Goal: Obtain resource: Download file/media

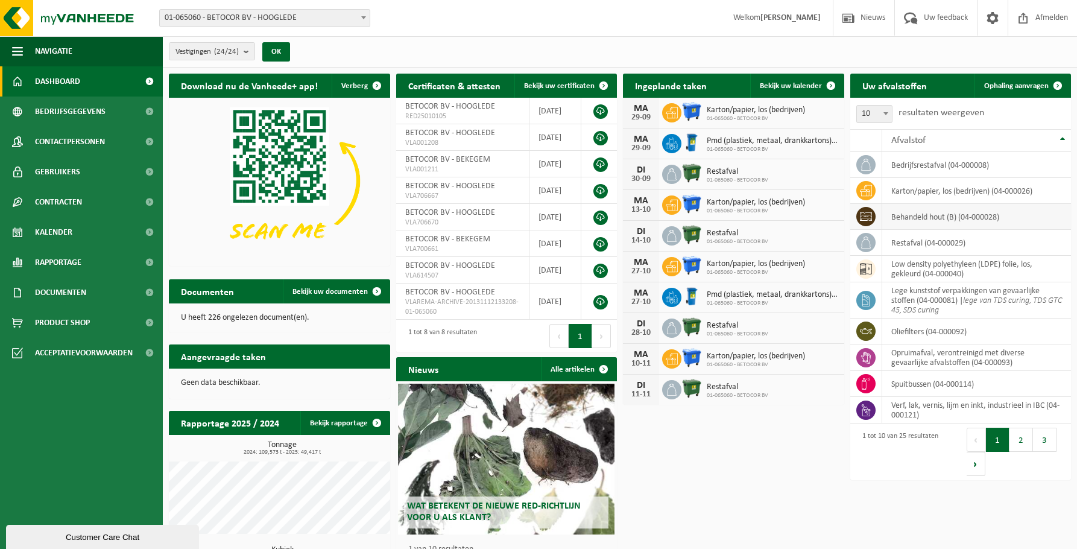
click at [930, 216] on td "behandeld hout (B) (04-000028)" at bounding box center [976, 217] width 189 height 26
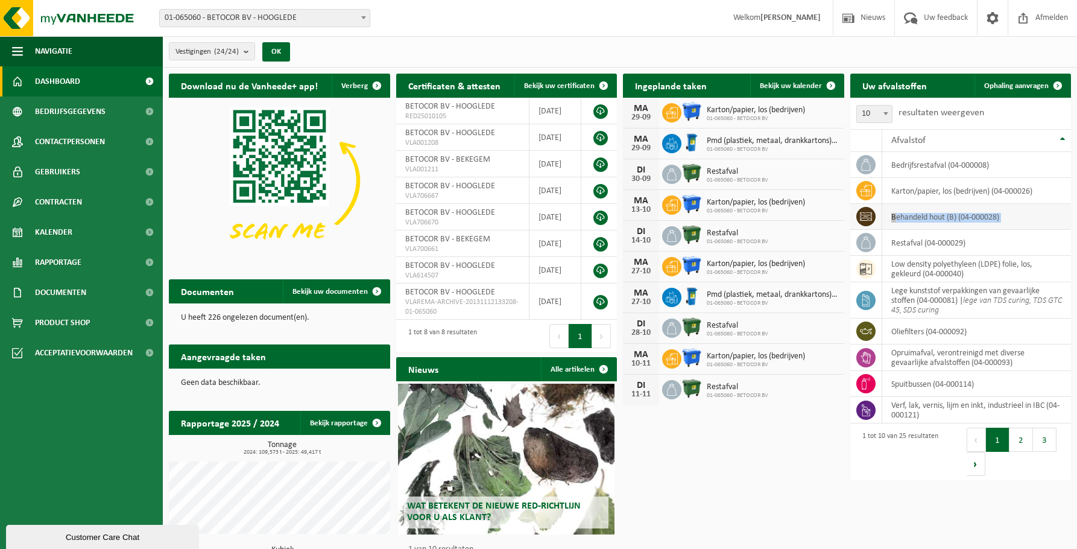
click at [930, 216] on td "behandeld hout (B) (04-000028)" at bounding box center [976, 217] width 189 height 26
click at [341, 291] on span "Bekijk uw documenten" at bounding box center [329, 292] width 75 height 8
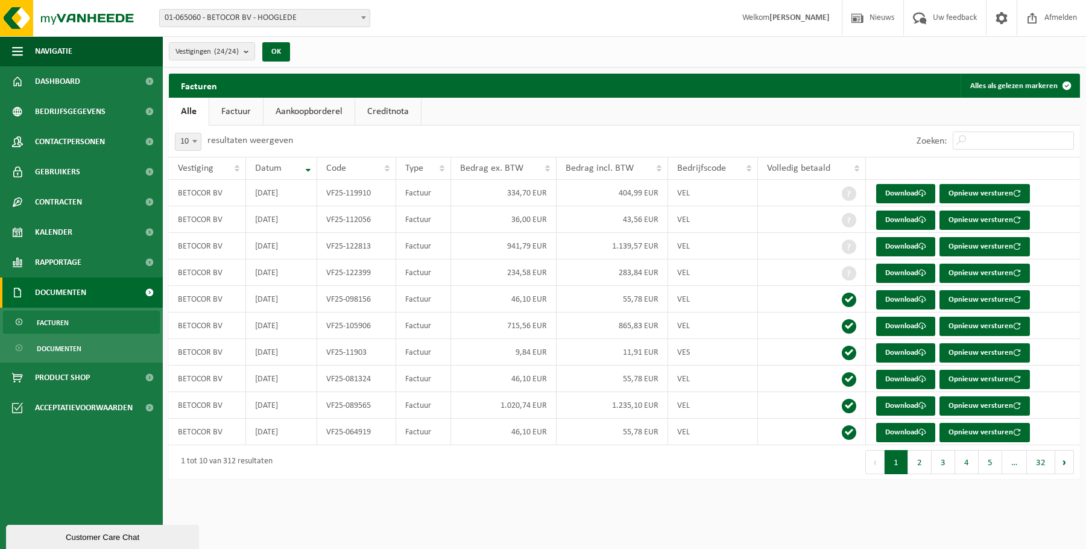
click at [68, 291] on span "Documenten" at bounding box center [60, 292] width 51 height 30
click at [66, 349] on span "Documenten" at bounding box center [59, 348] width 45 height 23
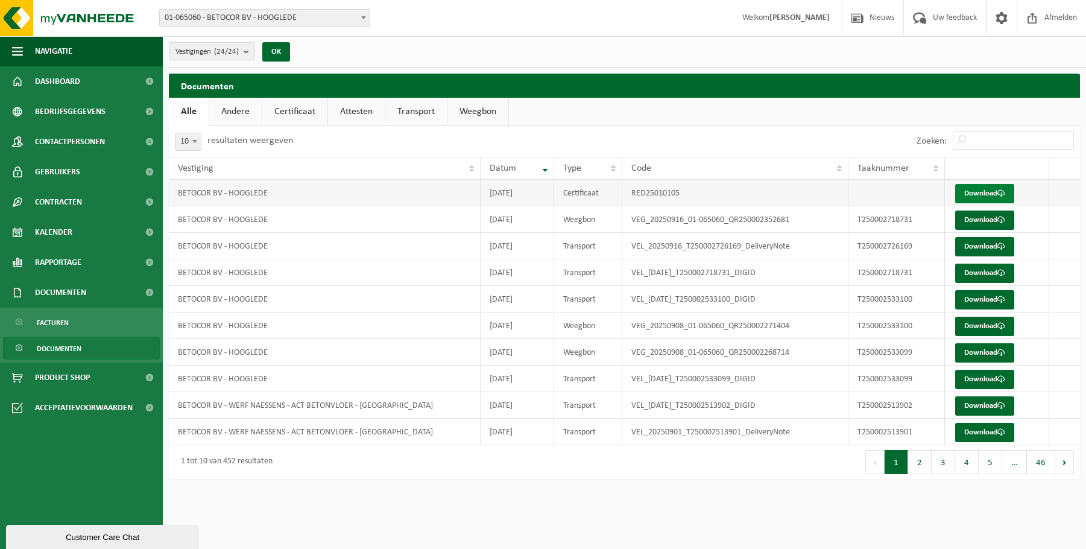
click at [972, 192] on link "Download" at bounding box center [984, 193] width 59 height 19
click at [753, 223] on td "VEG_20250916_01-065060_QR250002352681" at bounding box center [735, 219] width 226 height 27
click at [983, 219] on link "Download" at bounding box center [984, 219] width 59 height 19
click at [771, 248] on td "VEL_20250916_T250002726169_DeliveryNote" at bounding box center [735, 246] width 226 height 27
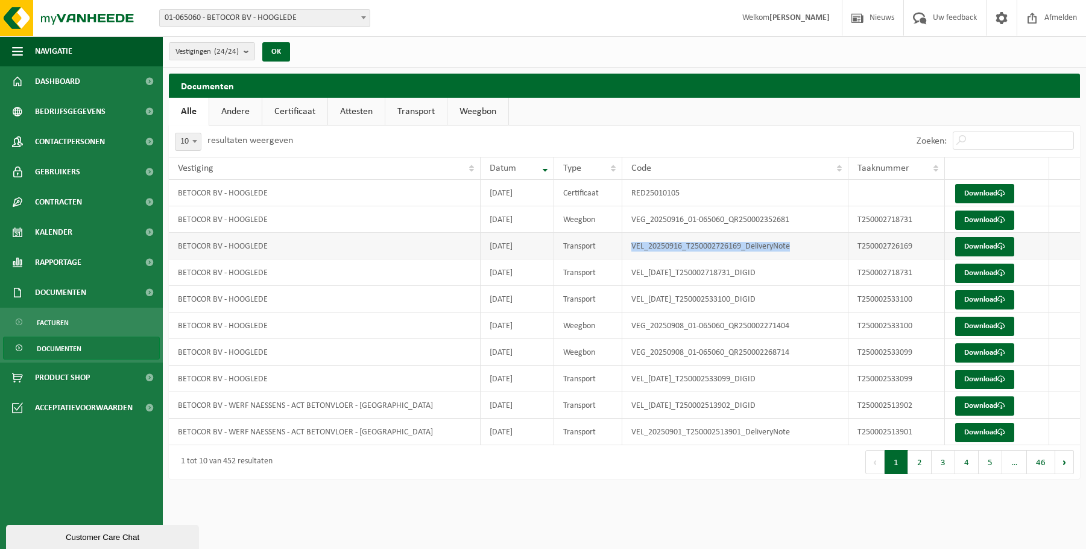
click at [771, 248] on td "VEL_20250916_T250002726169_DeliveryNote" at bounding box center [735, 246] width 226 height 27
click at [740, 271] on td "VEL_2025-09-16_T250002718731_DIGID" at bounding box center [735, 272] width 226 height 27
click at [726, 297] on td "VEL_2025-09-08_T250002533100_DIGID" at bounding box center [735, 299] width 226 height 27
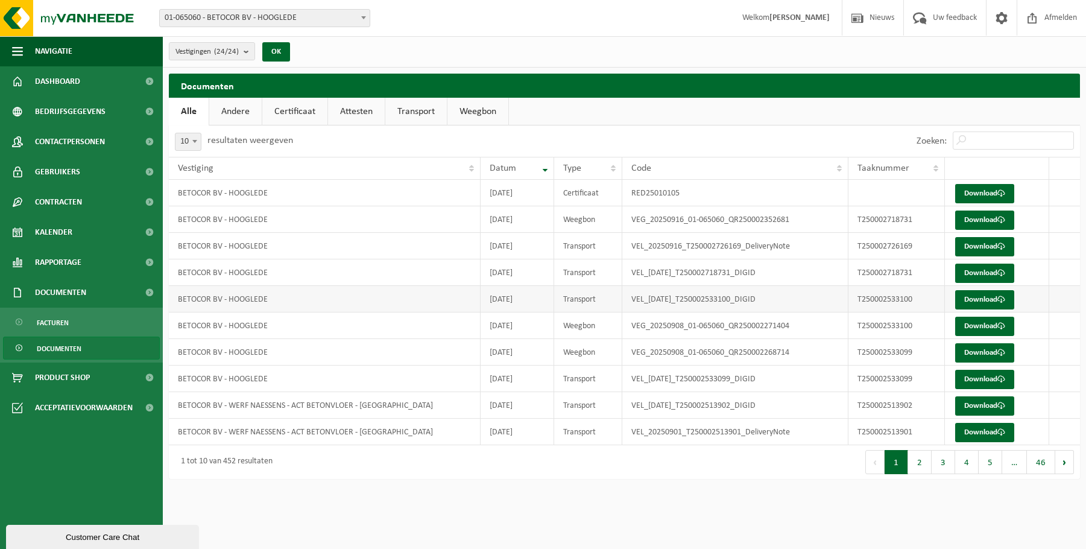
click at [726, 311] on td "VEL_2025-09-08_T250002533100_DIGID" at bounding box center [735, 299] width 226 height 27
click at [727, 325] on td "VEG_20250908_01-065060_QR250002271404" at bounding box center [735, 325] width 226 height 27
click at [722, 359] on td "VEG_20250908_01-065060_QR250002268714" at bounding box center [735, 352] width 226 height 27
click at [732, 223] on td "VEG_20250916_01-065060_QR250002352681" at bounding box center [735, 219] width 226 height 27
drag, startPoint x: 1069, startPoint y: 466, endPoint x: 1067, endPoint y: 475, distance: 9.2
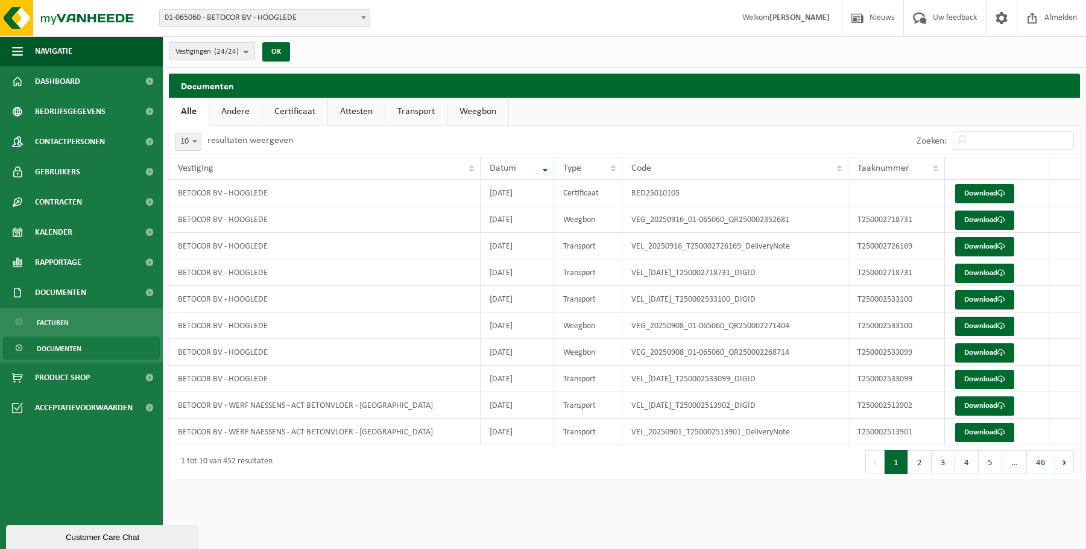
click at [1069, 466] on button "Volgende" at bounding box center [1064, 462] width 19 height 24
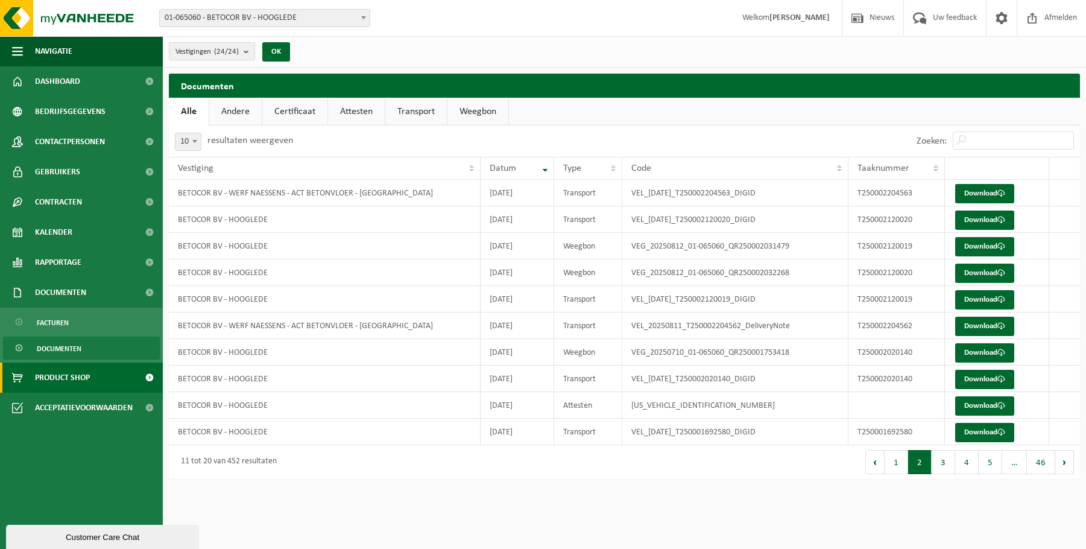
click at [101, 371] on link "Product Shop" at bounding box center [81, 377] width 163 height 30
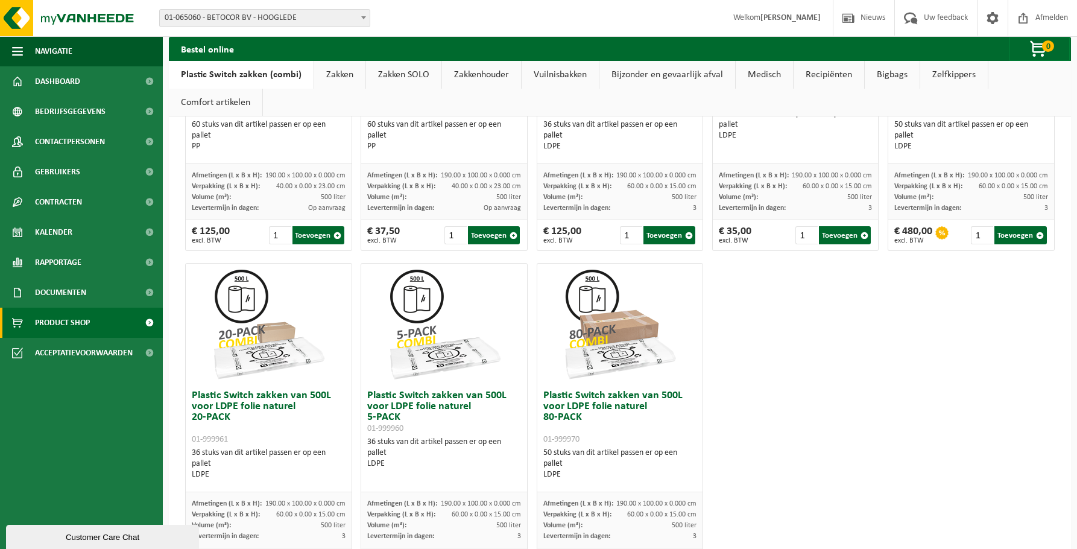
scroll to position [643, 0]
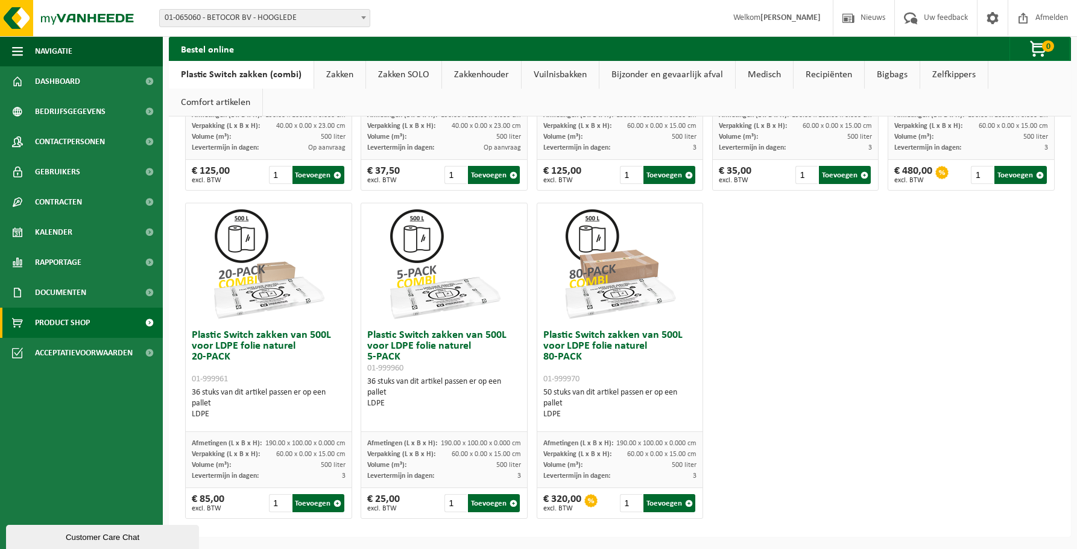
click at [776, 311] on div "Plastic Switch zakken van 300L voor harde kunststoffen 20-PACK 01-999950 60 stu…" at bounding box center [620, 33] width 878 height 984
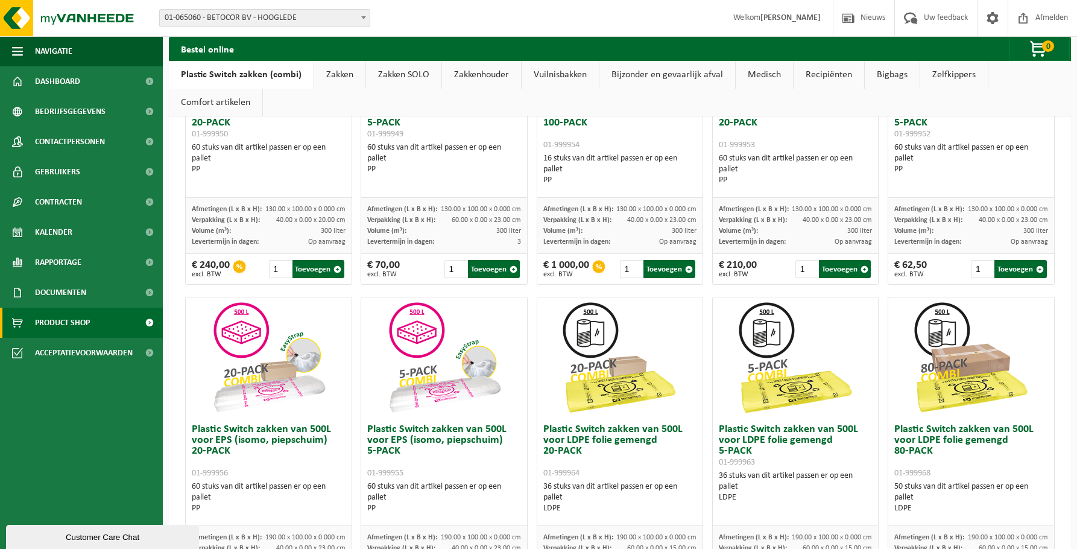
scroll to position [0, 0]
